Goal: Task Accomplishment & Management: Use online tool/utility

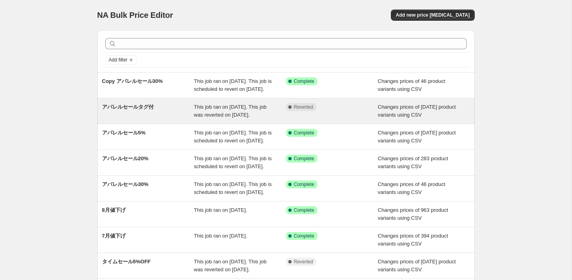
click at [178, 117] on div "アパレルセールタグ付" at bounding box center [148, 111] width 92 height 16
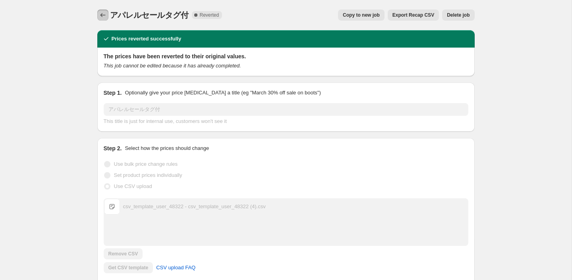
click at [99, 15] on icon "Price change jobs" at bounding box center [103, 15] width 8 height 8
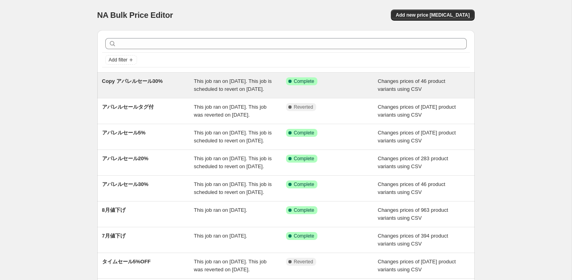
click at [137, 89] on div "Copy アパレルセール30%" at bounding box center [148, 85] width 92 height 16
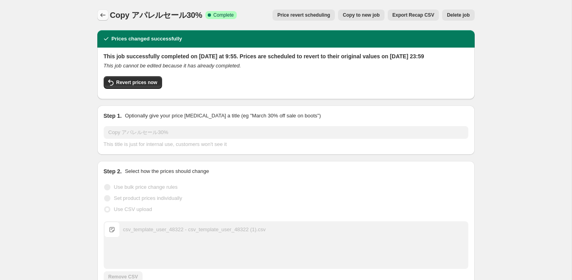
click at [102, 15] on icon "Price change jobs" at bounding box center [103, 15] width 8 height 8
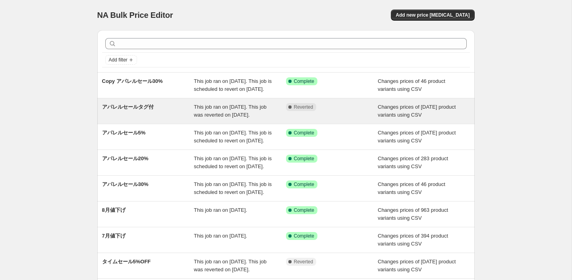
click at [164, 119] on div "アパレルセールタグ付" at bounding box center [148, 111] width 92 height 16
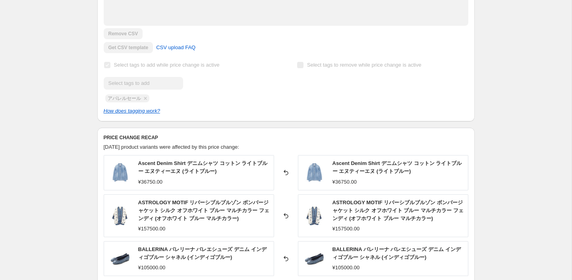
scroll to position [195, 0]
